Goal: Information Seeking & Learning: Learn about a topic

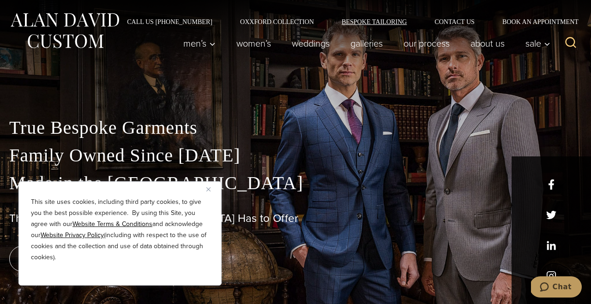
click at [343, 22] on link "Bespoke Tailoring" at bounding box center [374, 21] width 93 height 6
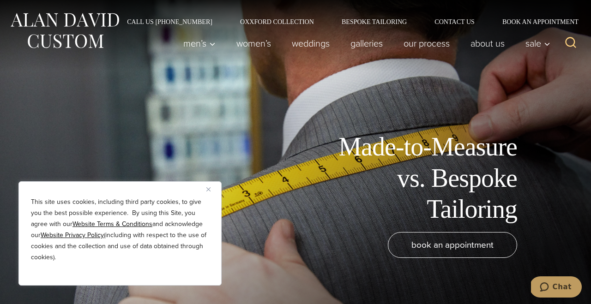
click at [206, 189] on img "Close" at bounding box center [208, 189] width 4 height 4
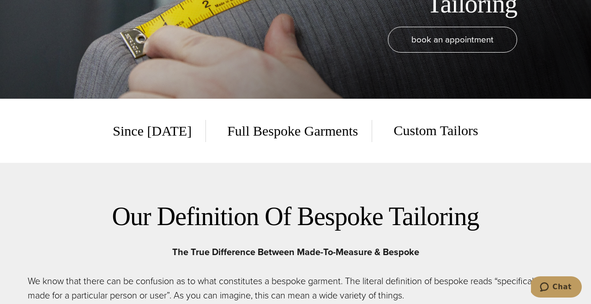
scroll to position [229, 0]
